Goal: Task Accomplishment & Management: Complete application form

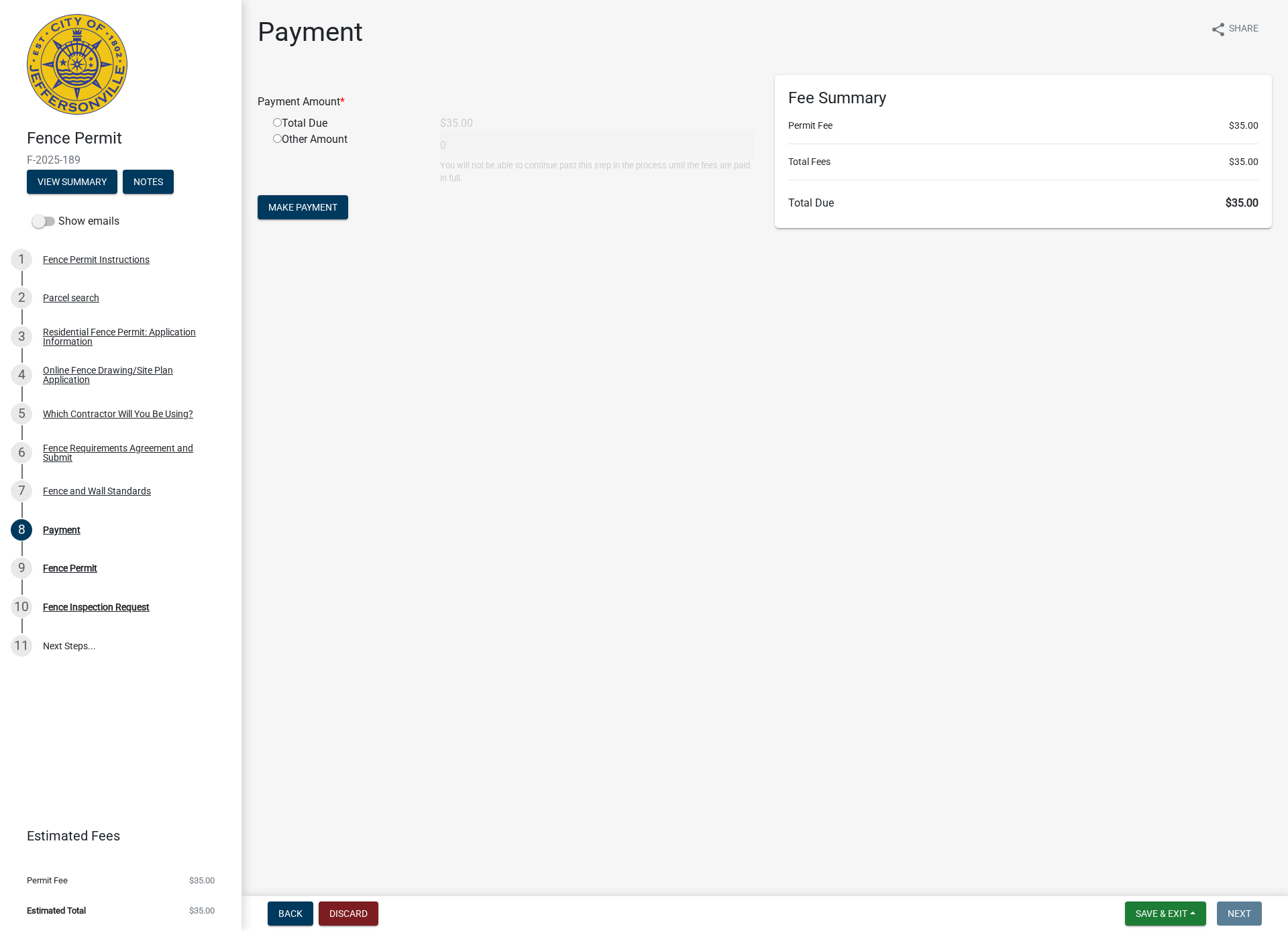
click at [276, 124] on input "radio" at bounding box center [277, 122] width 9 height 9
radio input "true"
type input "35"
click at [310, 205] on span "Make Payment" at bounding box center [303, 207] width 69 height 10
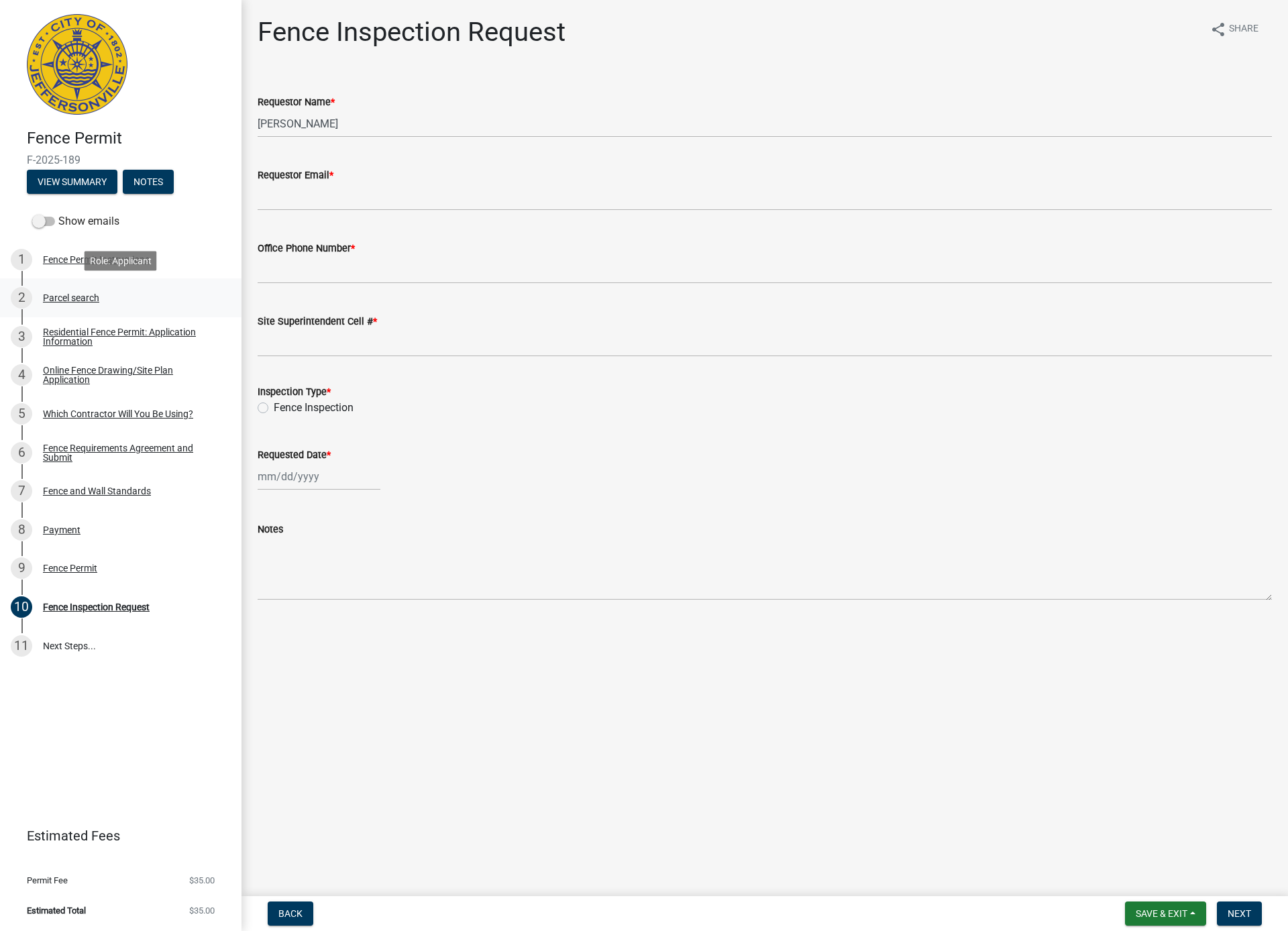
click at [62, 295] on div "Parcel search" at bounding box center [71, 298] width 56 height 10
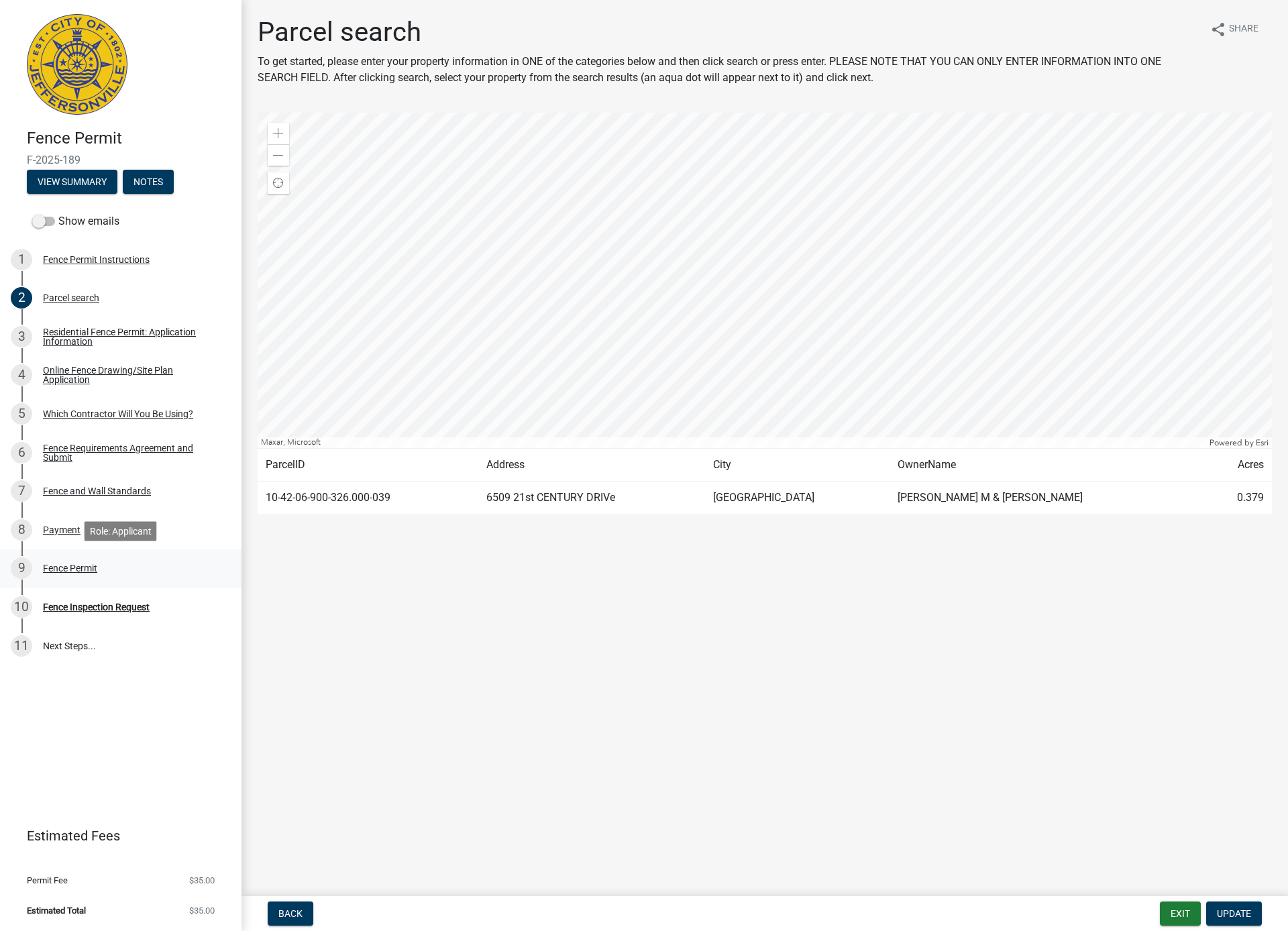
click at [77, 570] on div "Fence Permit" at bounding box center [70, 568] width 54 height 10
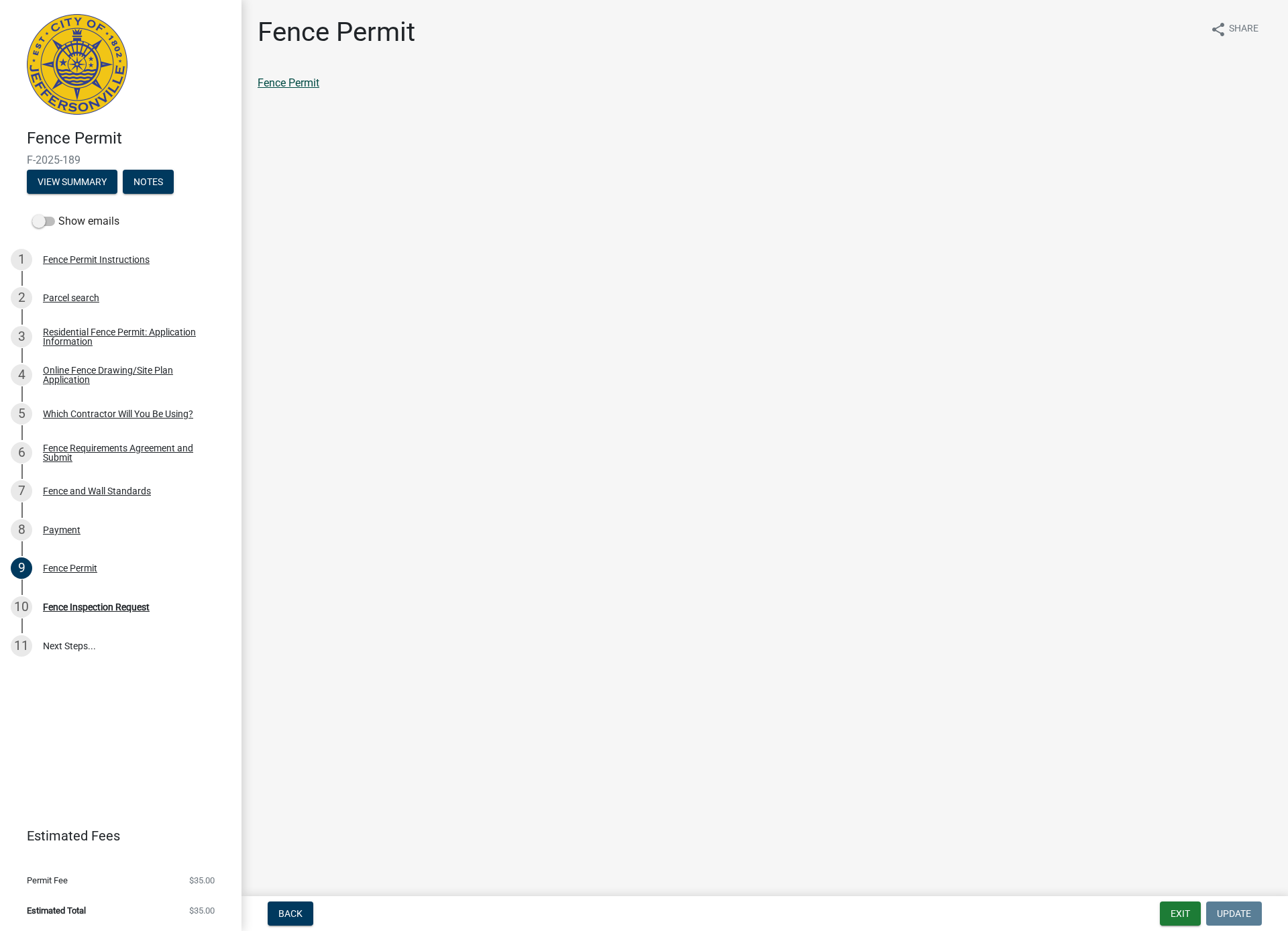
click at [295, 85] on link "Fence Permit" at bounding box center [288, 83] width 62 height 13
